Goal: Check status

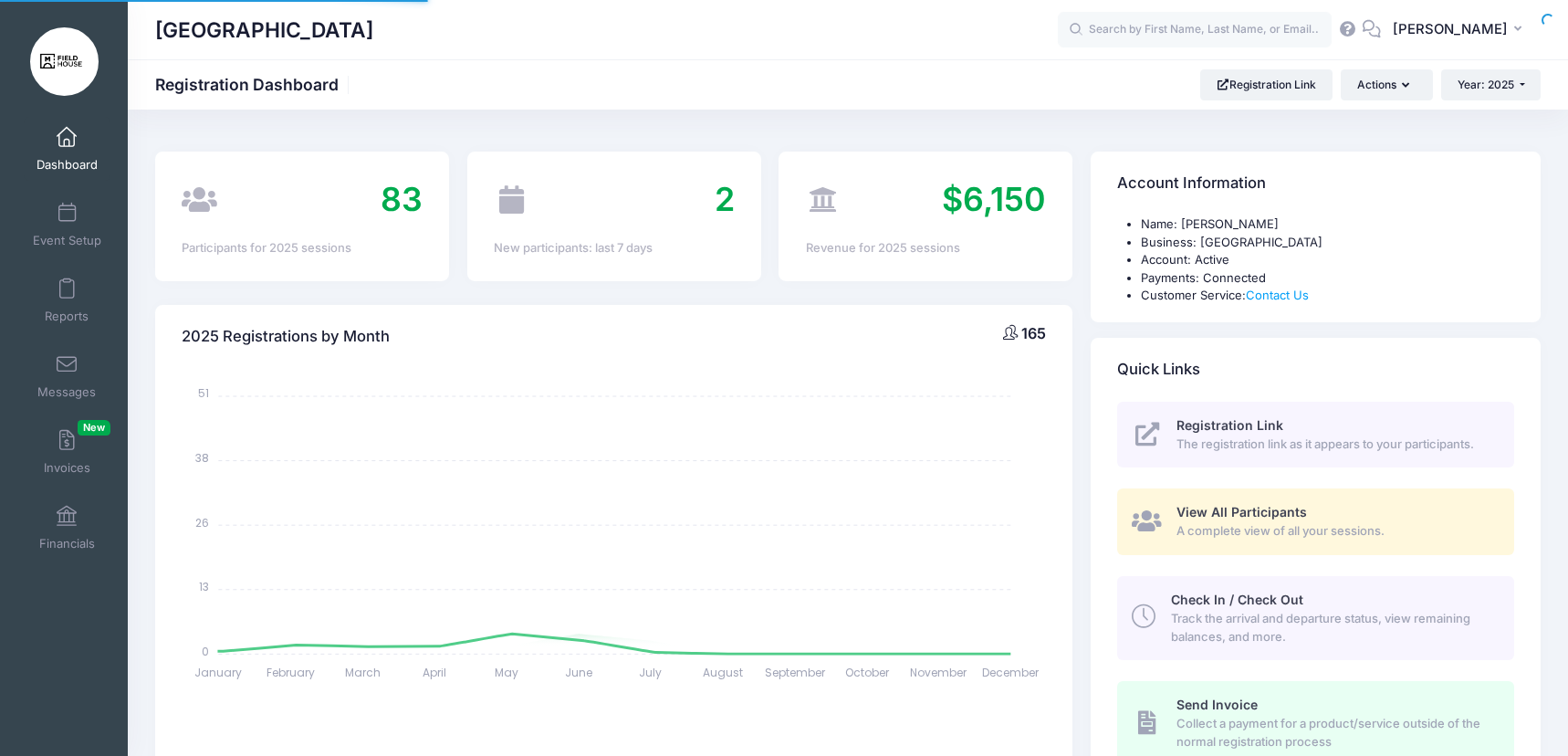
select select
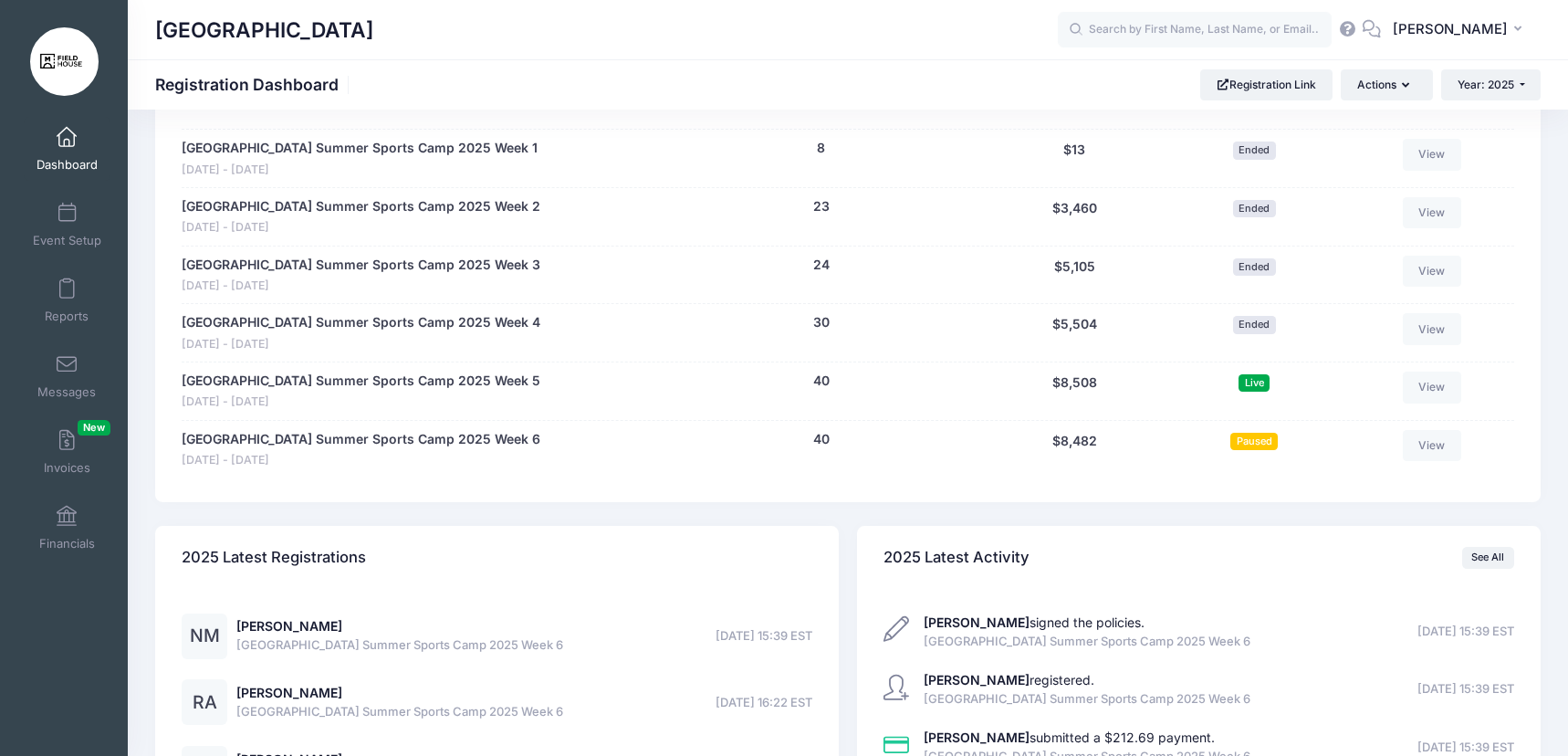
scroll to position [950, 0]
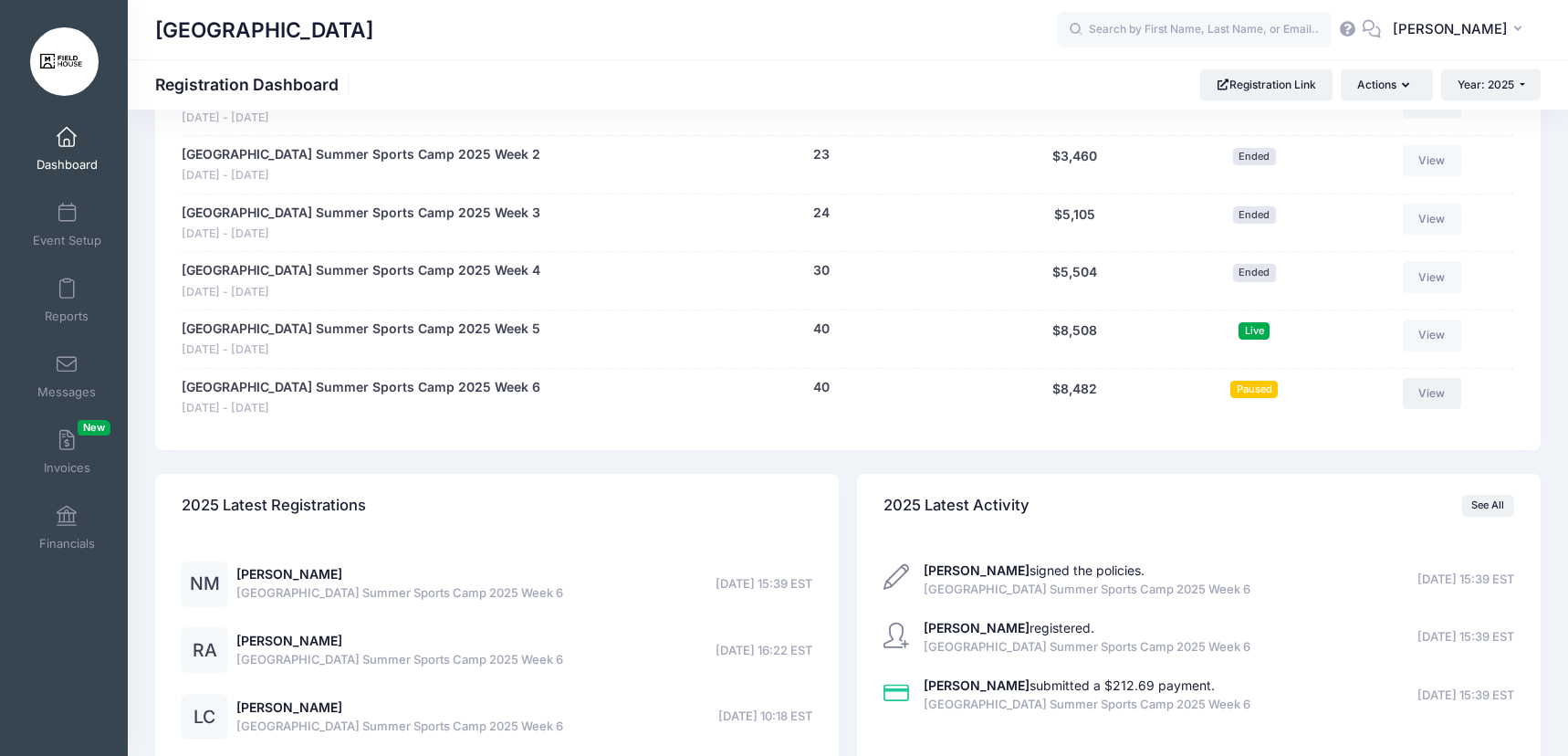
click at [1448, 404] on link "View" at bounding box center [1432, 393] width 59 height 31
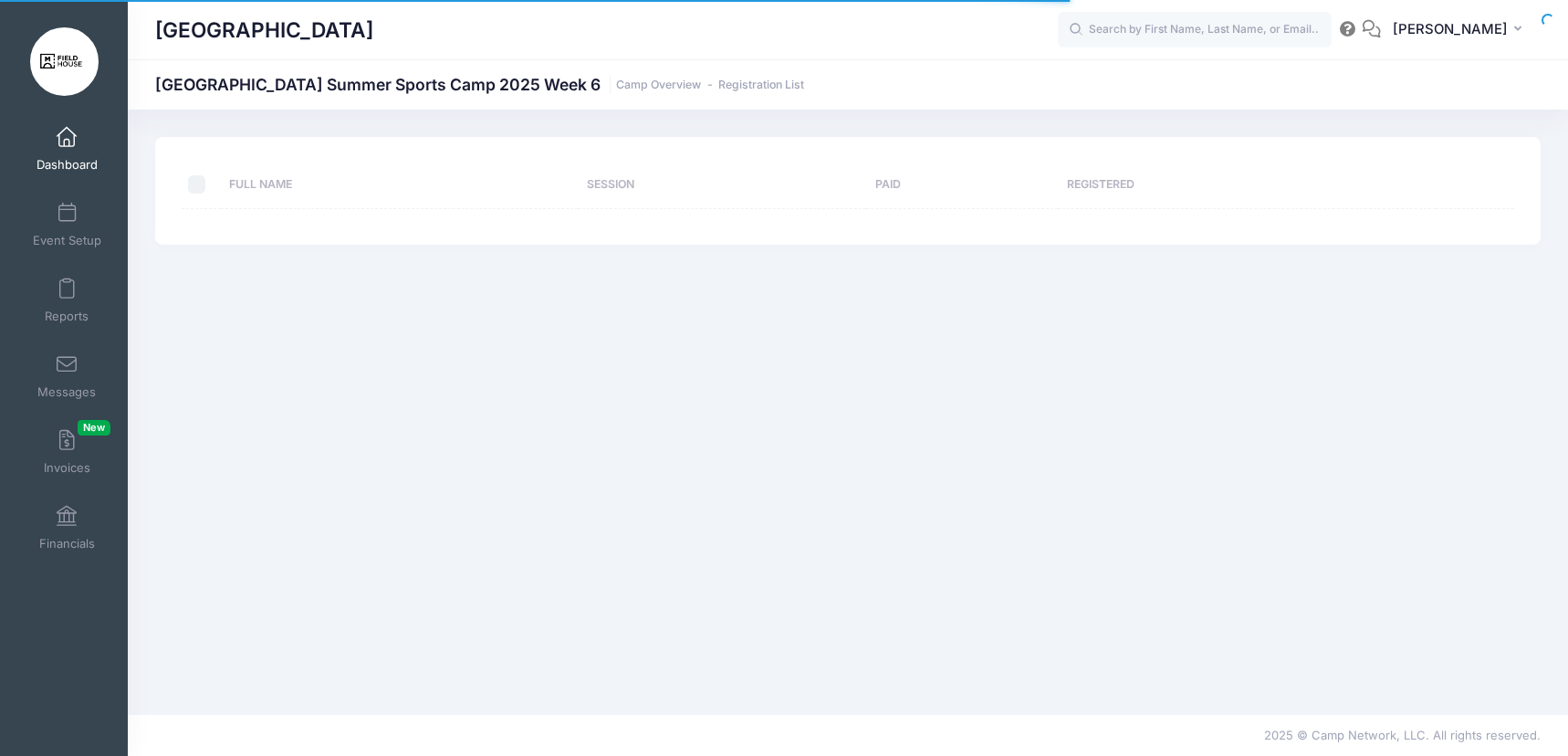
select select "10"
